Goal: Information Seeking & Learning: Learn about a topic

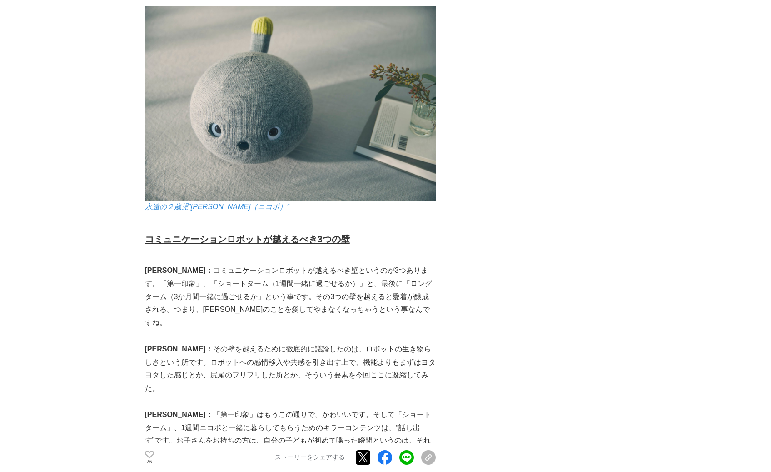
scroll to position [1546, 0]
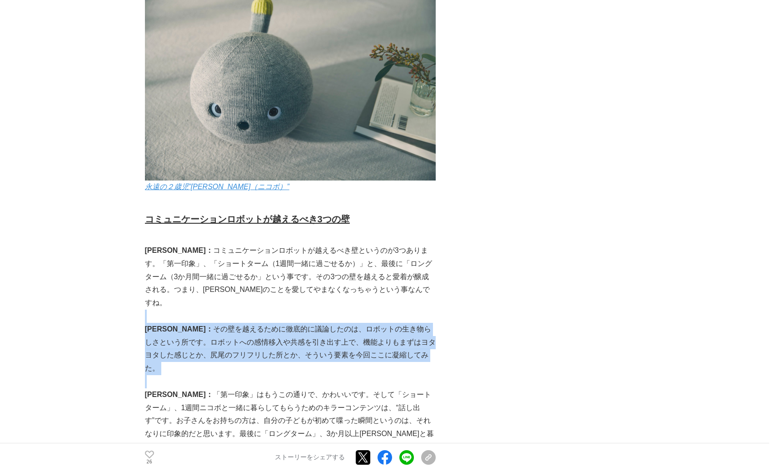
drag, startPoint x: 192, startPoint y: 166, endPoint x: 326, endPoint y: 210, distance: 141.5
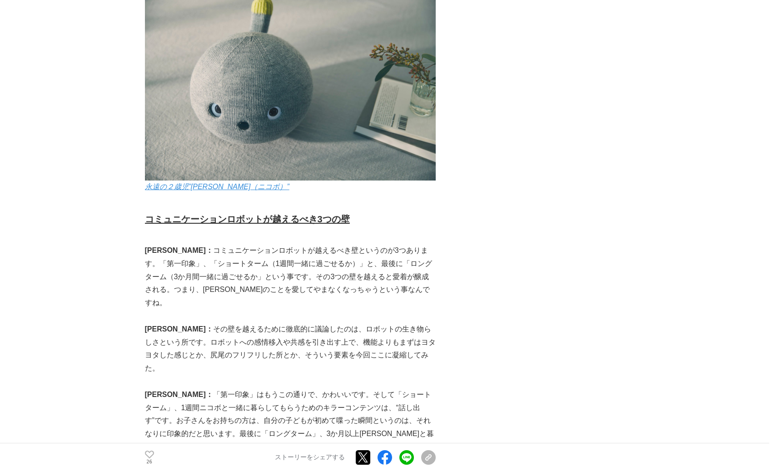
click at [326, 375] on p at bounding box center [290, 381] width 291 height 13
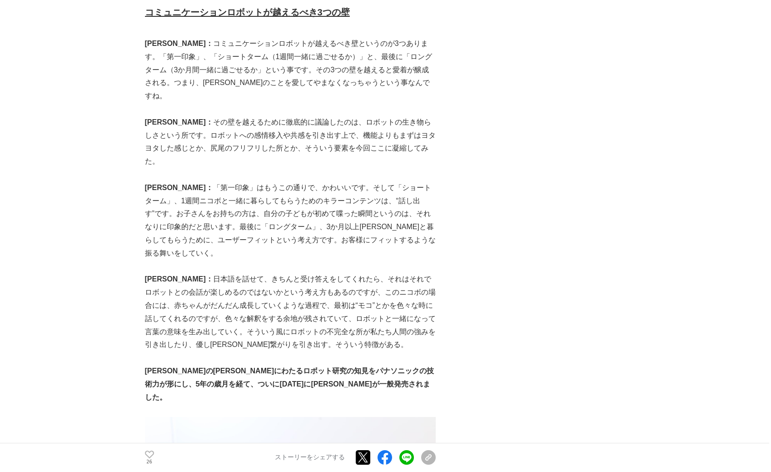
scroll to position [1775, 0]
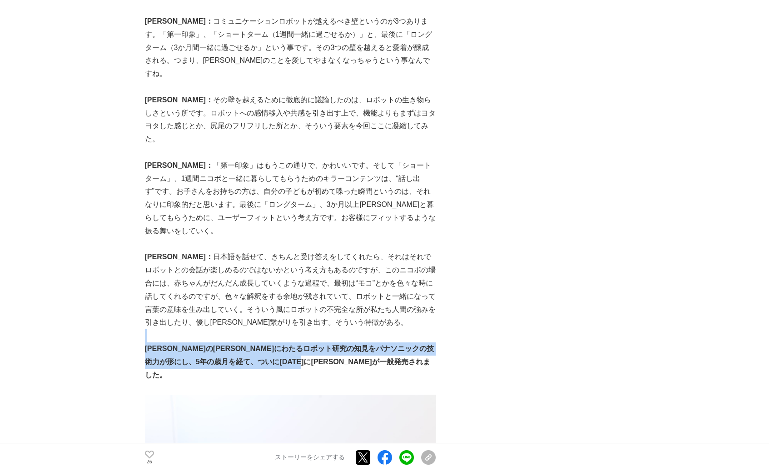
drag, startPoint x: 228, startPoint y: 121, endPoint x: 299, endPoint y: 138, distance: 73.6
click at [315, 342] on p "[PERSON_NAME]の[PERSON_NAME]にわたるロボット研究の知見をパナソニックの技術力が形にし、5年の歳月を経て、ついに[DATE]に[PER…" at bounding box center [290, 361] width 291 height 39
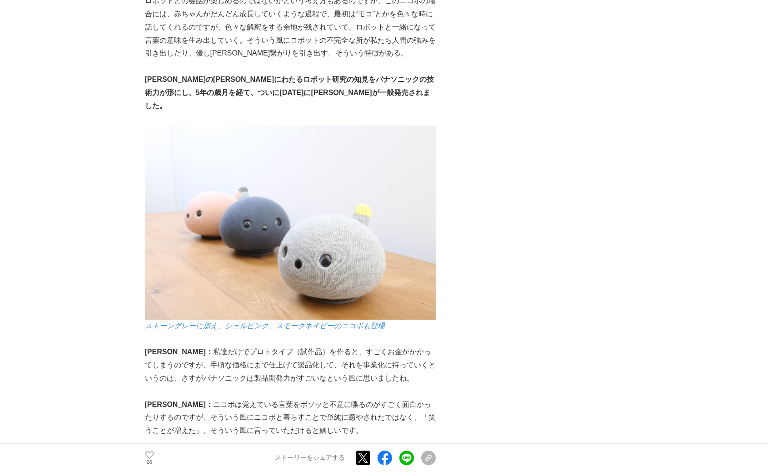
scroll to position [2061, 0]
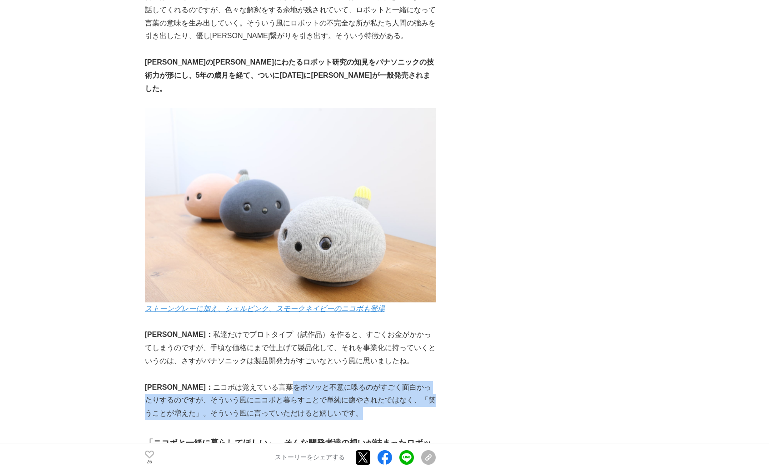
drag, startPoint x: 231, startPoint y: 137, endPoint x: 258, endPoint y: 160, distance: 35.4
click at [258, 381] on p "[PERSON_NAME]： [PERSON_NAME]は覚えている言葉をボソッと不意に喋るのがすごく面白かったりするのですが、そういう風にニコボと暮らすこと…" at bounding box center [290, 400] width 291 height 39
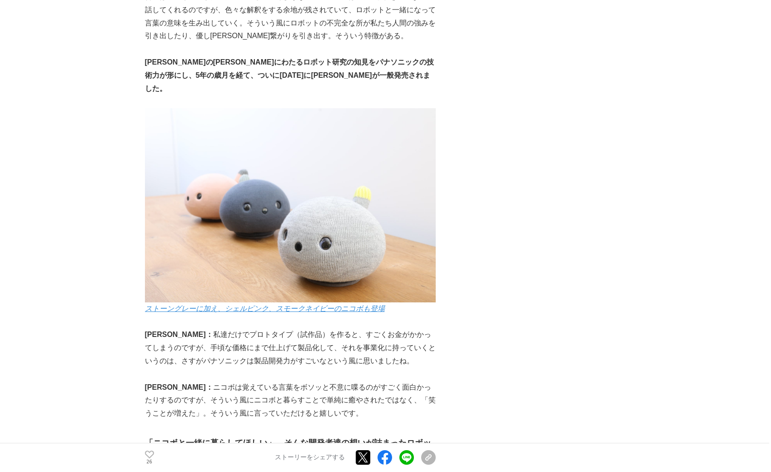
click at [249, 381] on p "[PERSON_NAME]： [PERSON_NAME]は覚えている言葉をボソッと不意に喋るのがすごく面白かったりするのですが、そういう風にニコボと暮らすこと…" at bounding box center [290, 400] width 291 height 39
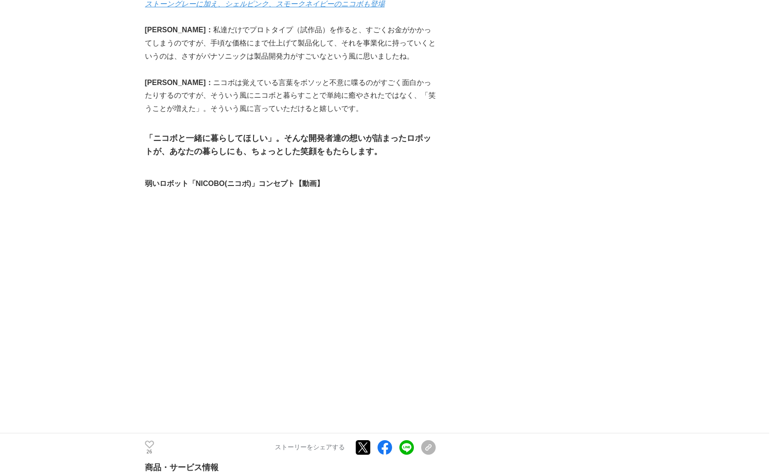
scroll to position [2347, 0]
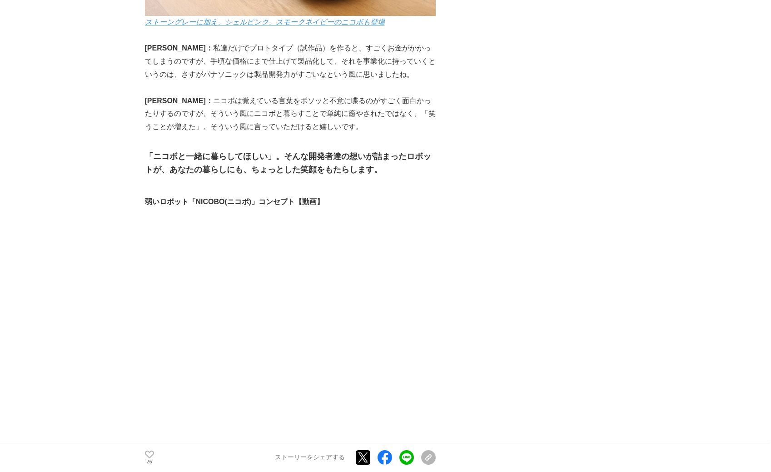
drag, startPoint x: 288, startPoint y: 286, endPoint x: 376, endPoint y: 310, distance: 91.8
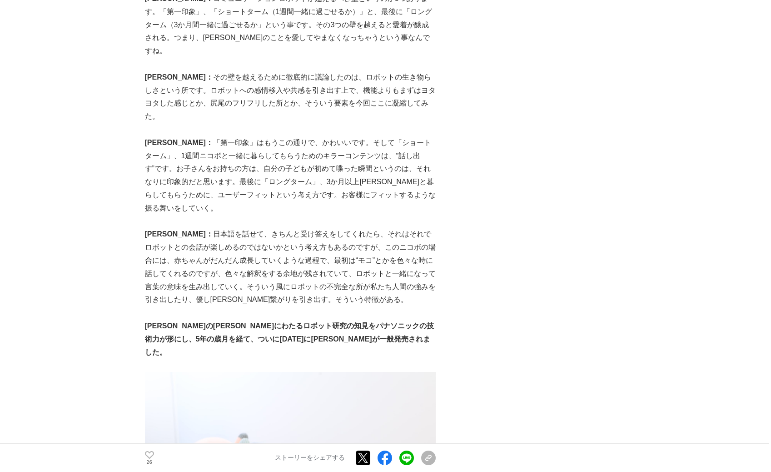
scroll to position [1775, 0]
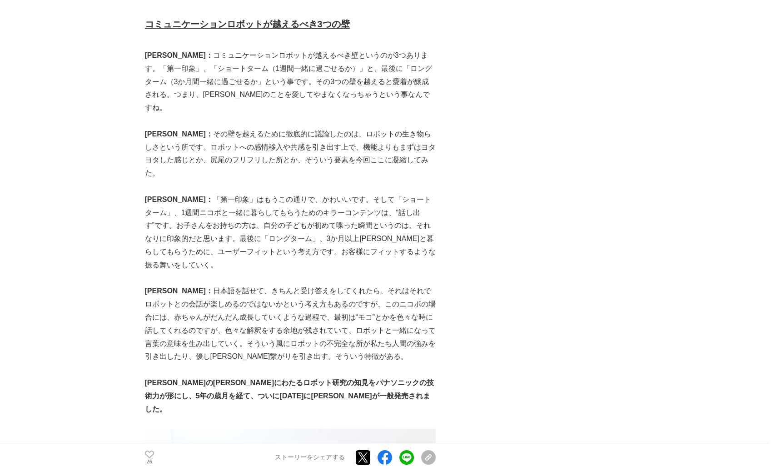
scroll to position [1660, 0]
